Goal: Entertainment & Leisure: Consume media (video, audio)

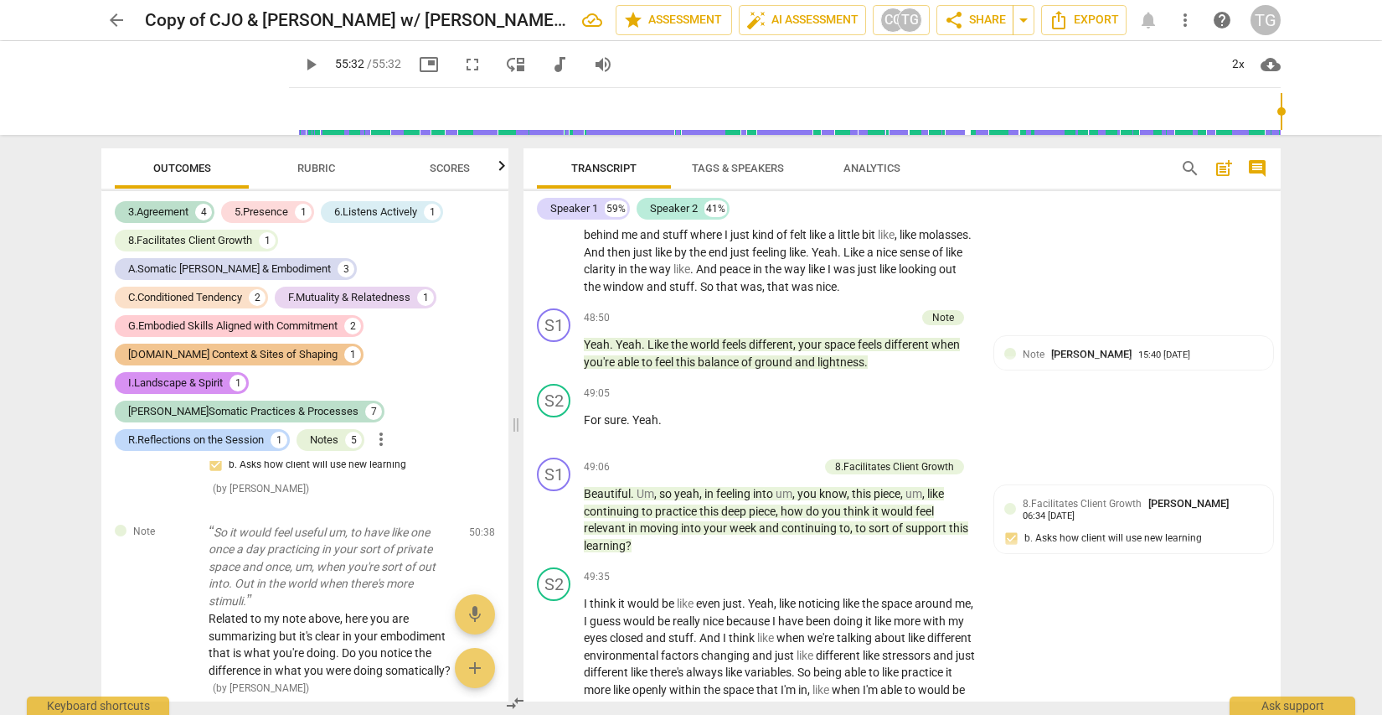
scroll to position [13262, 0]
click at [554, 364] on span "play_arrow" at bounding box center [555, 354] width 20 height 20
click at [301, 65] on span "pause" at bounding box center [311, 64] width 20 height 20
click at [419, 63] on span "picture_in_picture" at bounding box center [429, 64] width 20 height 20
click at [462, 59] on span "fullscreen" at bounding box center [472, 64] width 20 height 20
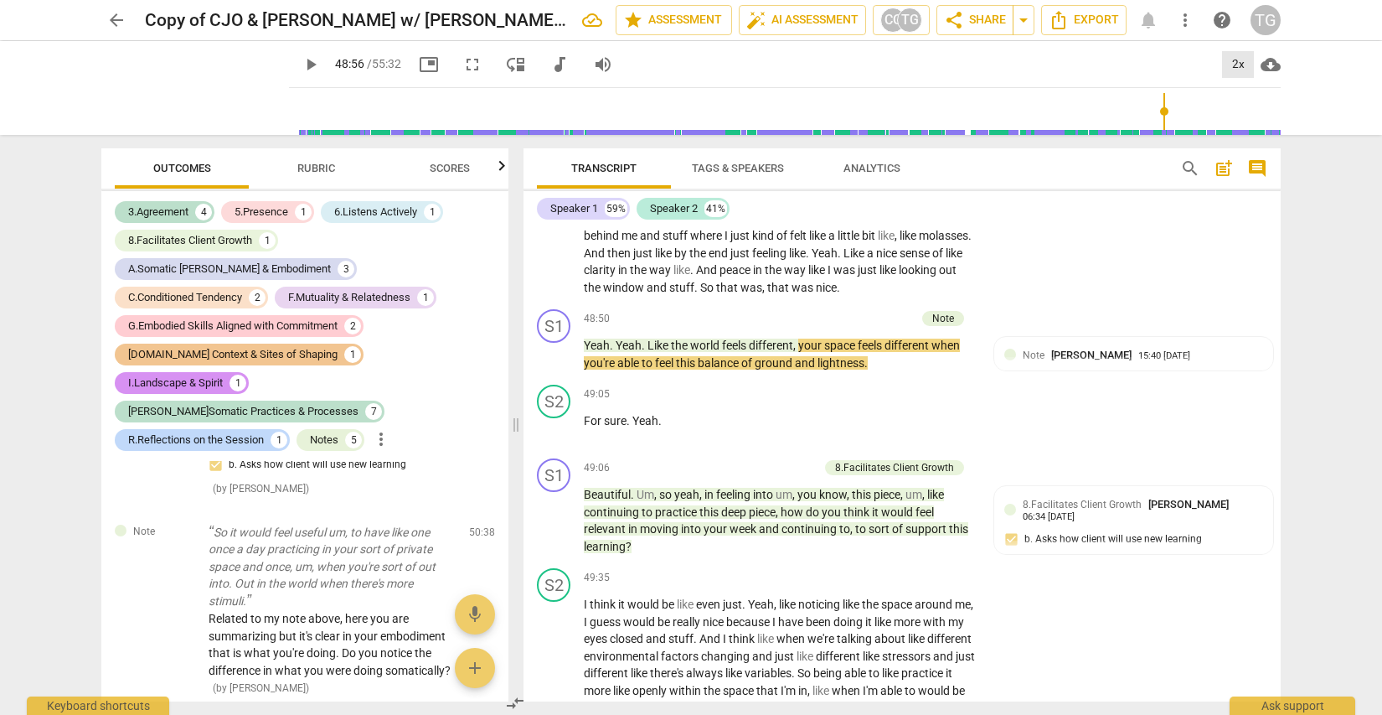
click at [1236, 66] on div "2x" at bounding box center [1238, 64] width 32 height 27
click at [1247, 94] on li "1x" at bounding box center [1250, 99] width 56 height 32
click at [419, 61] on span "picture_in_picture" at bounding box center [429, 64] width 20 height 20
click at [462, 67] on span "fullscreen" at bounding box center [472, 64] width 20 height 20
type input "2936"
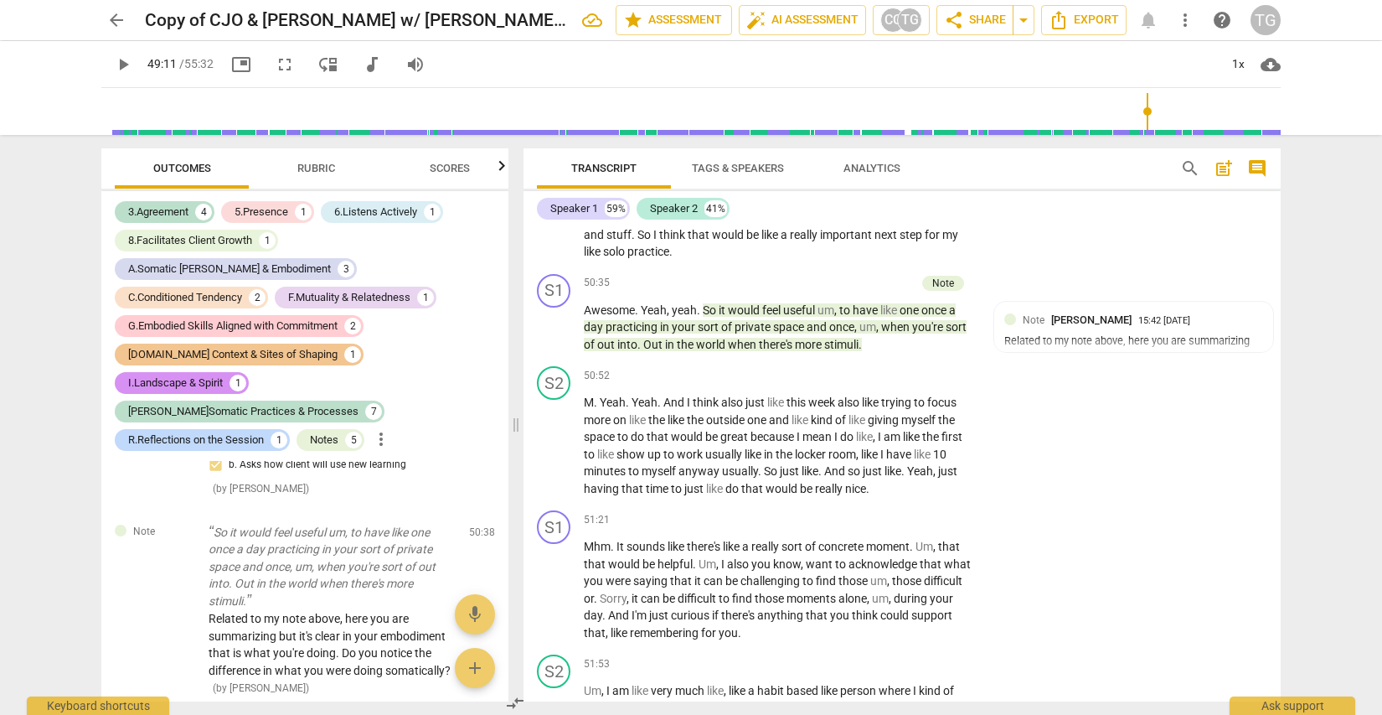
scroll to position [13827, 0]
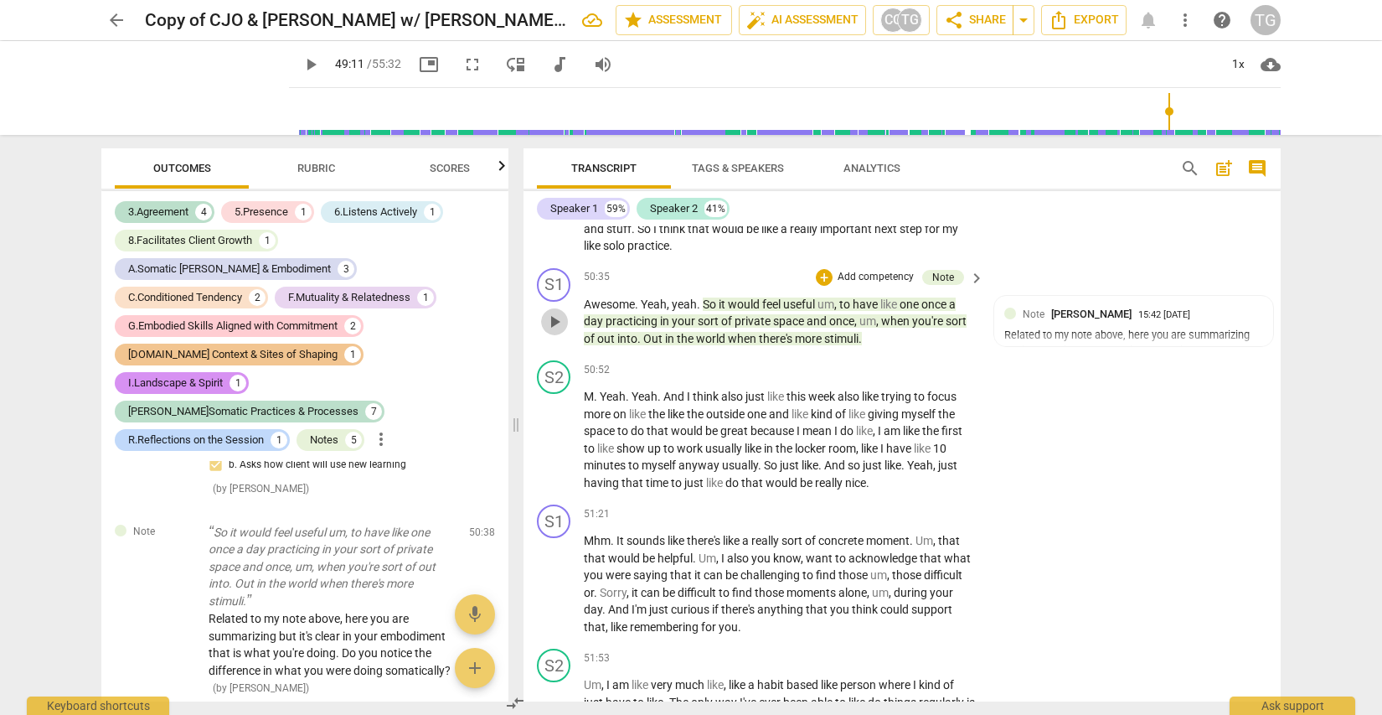
click at [555, 332] on span "play_arrow" at bounding box center [555, 322] width 20 height 20
click at [462, 65] on span "fullscreen" at bounding box center [472, 64] width 20 height 20
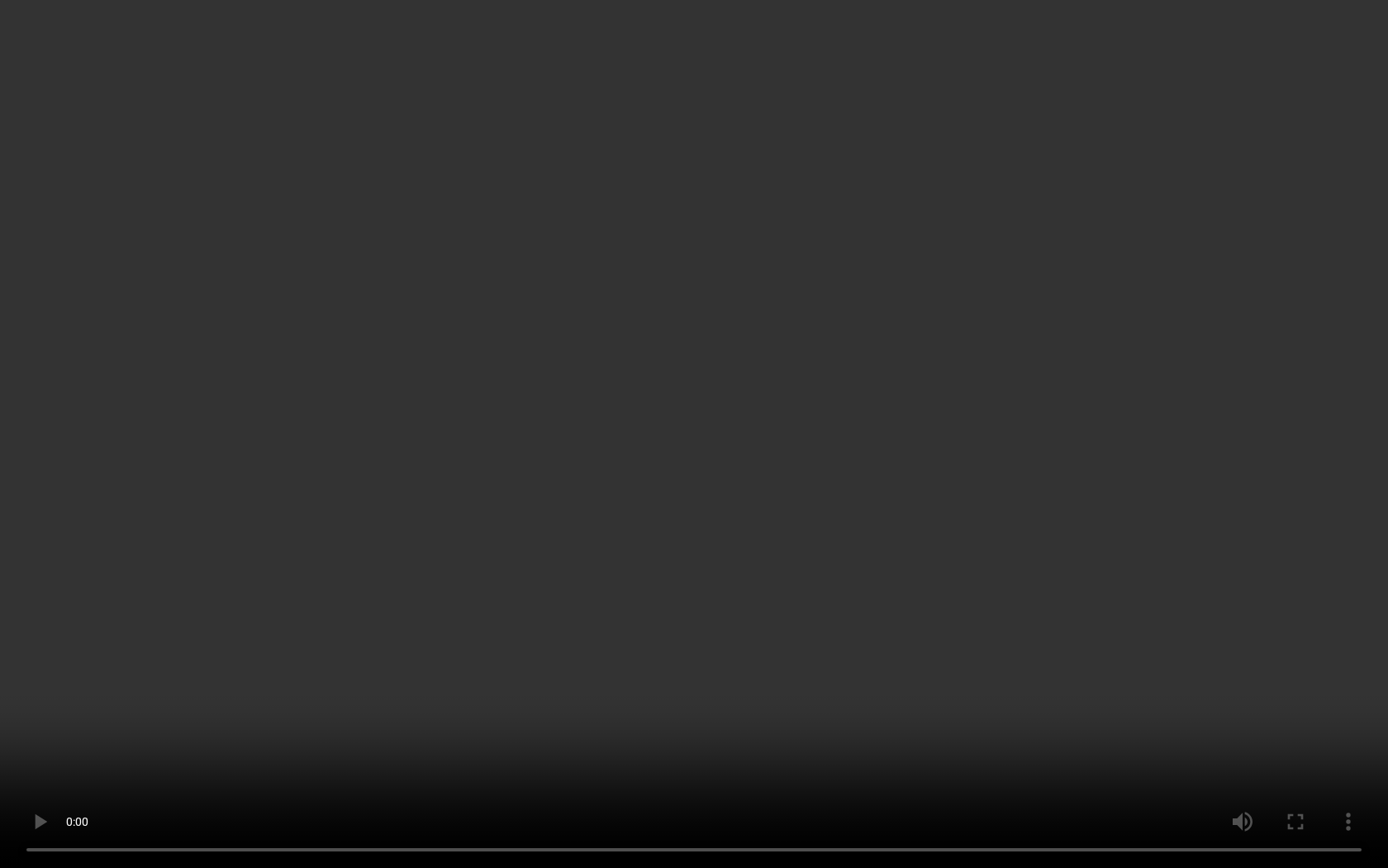
click at [547, 114] on video at bounding box center [694, 434] width 1388 height 868
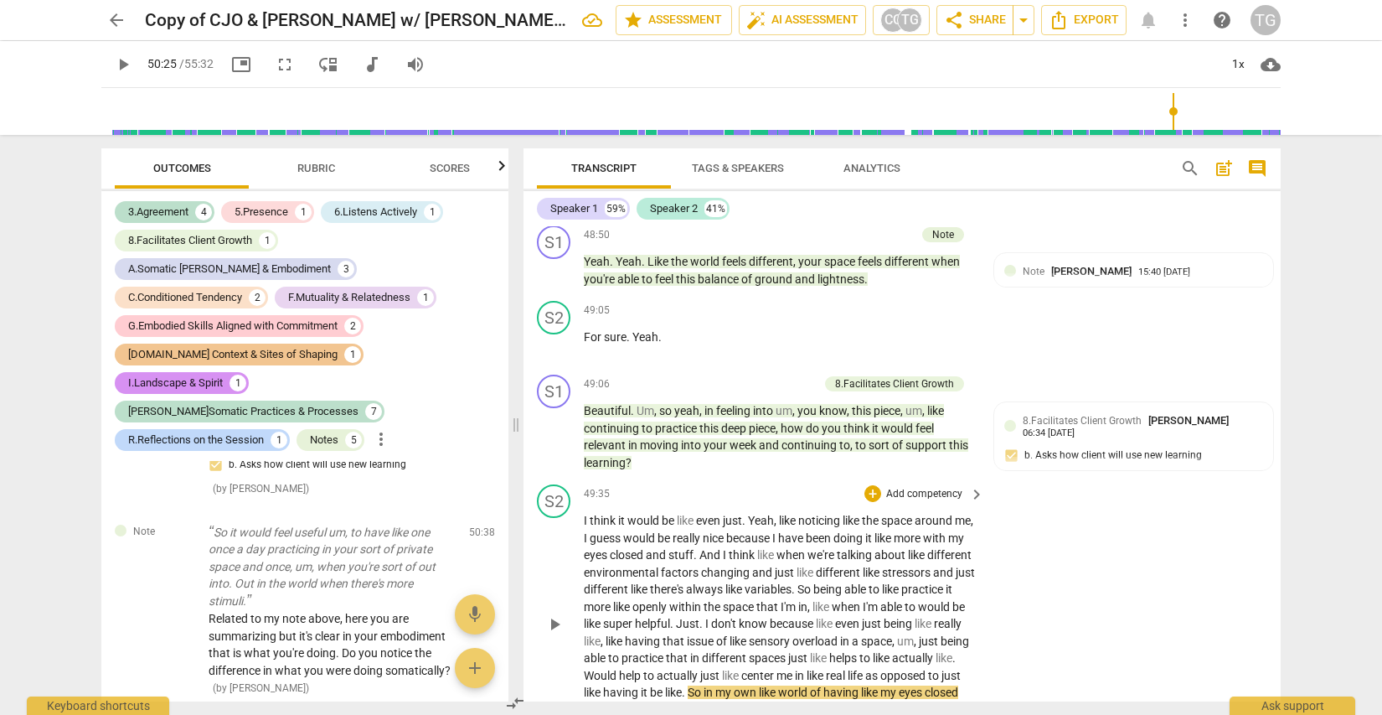
scroll to position [13296, 0]
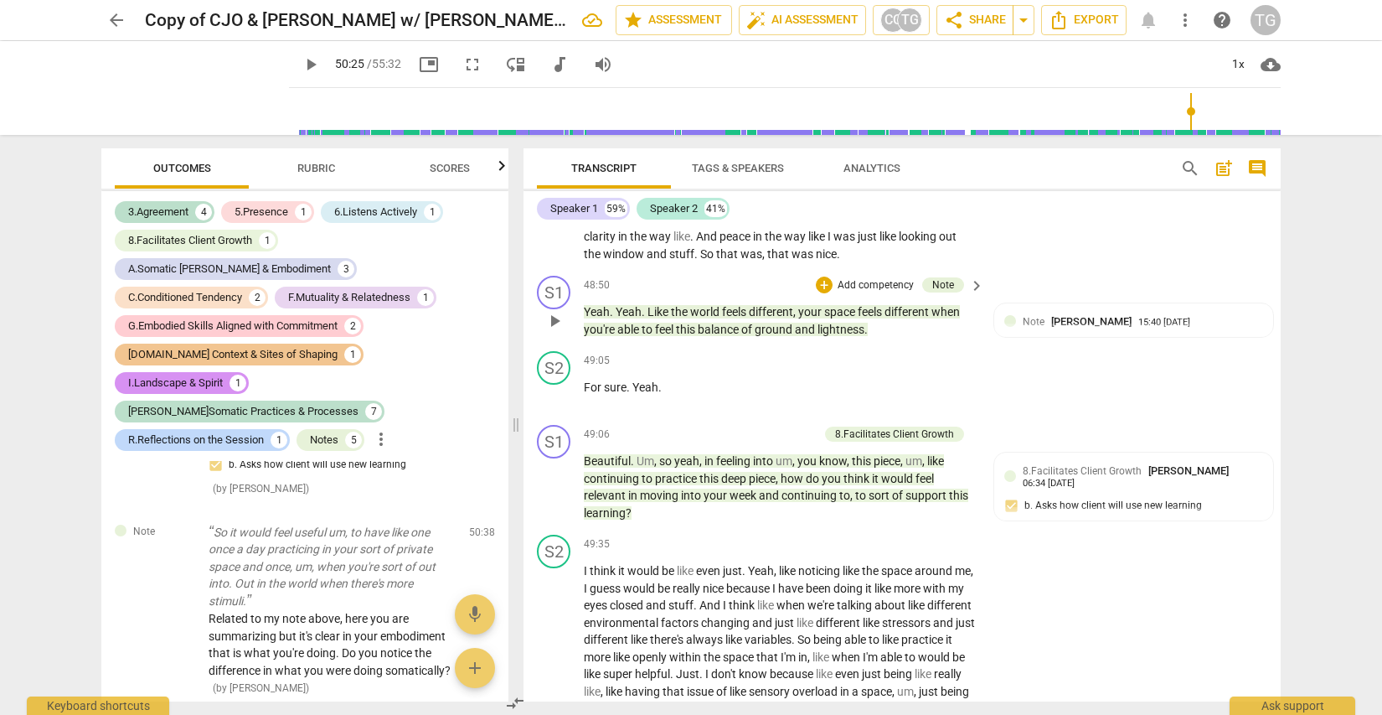
drag, startPoint x: 556, startPoint y: 441, endPoint x: 546, endPoint y: 435, distance: 11.6
click at [556, 331] on span "play_arrow" at bounding box center [555, 321] width 20 height 20
click at [301, 62] on span "pause" at bounding box center [311, 64] width 20 height 20
click at [462, 63] on span "fullscreen" at bounding box center [472, 64] width 20 height 20
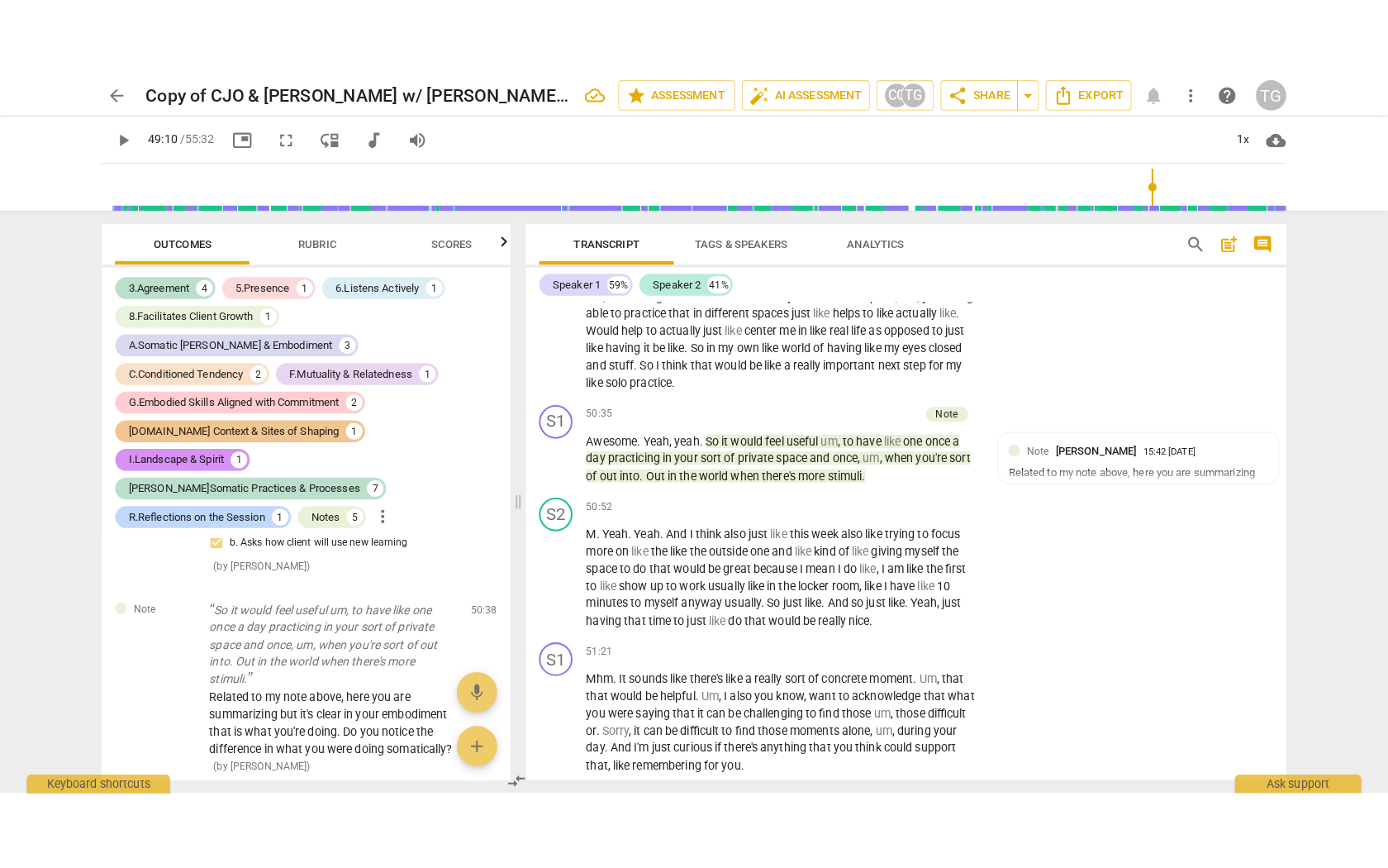
scroll to position [13581, 0]
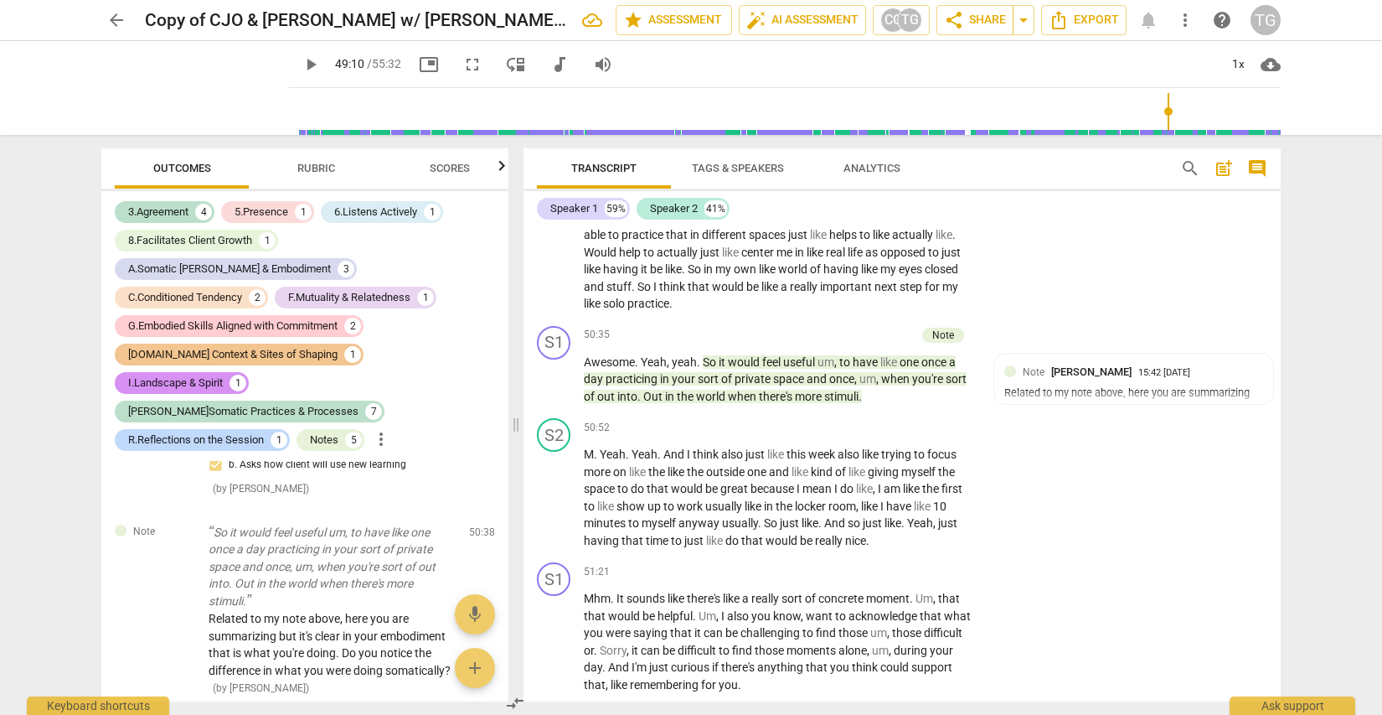
drag, startPoint x: 553, startPoint y: 501, endPoint x: 428, endPoint y: 105, distance: 415.5
click at [553, 390] on span "play_arrow" at bounding box center [555, 379] width 20 height 20
click at [462, 67] on span "fullscreen" at bounding box center [472, 64] width 20 height 20
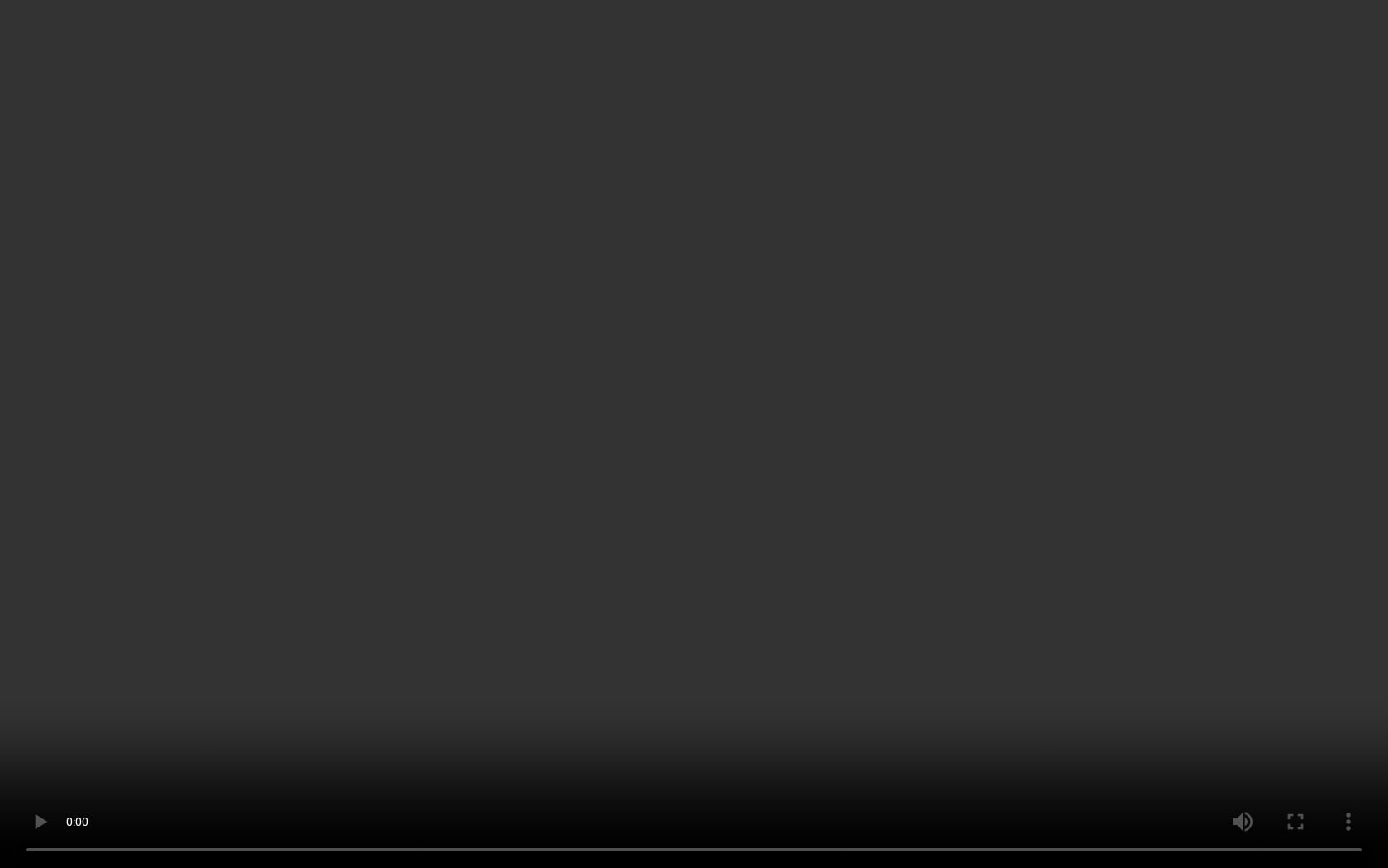
type input "3062"
